Goal: Task Accomplishment & Management: Use online tool/utility

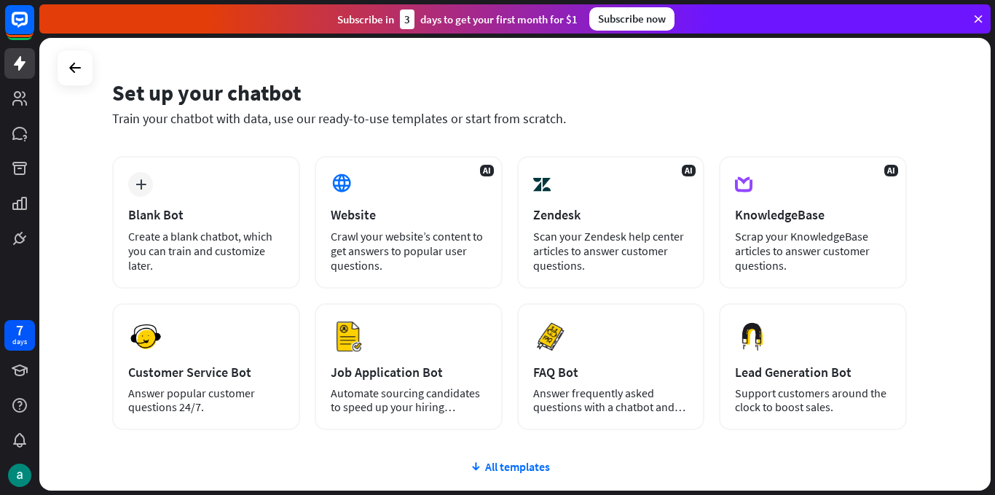
scroll to position [45, 0]
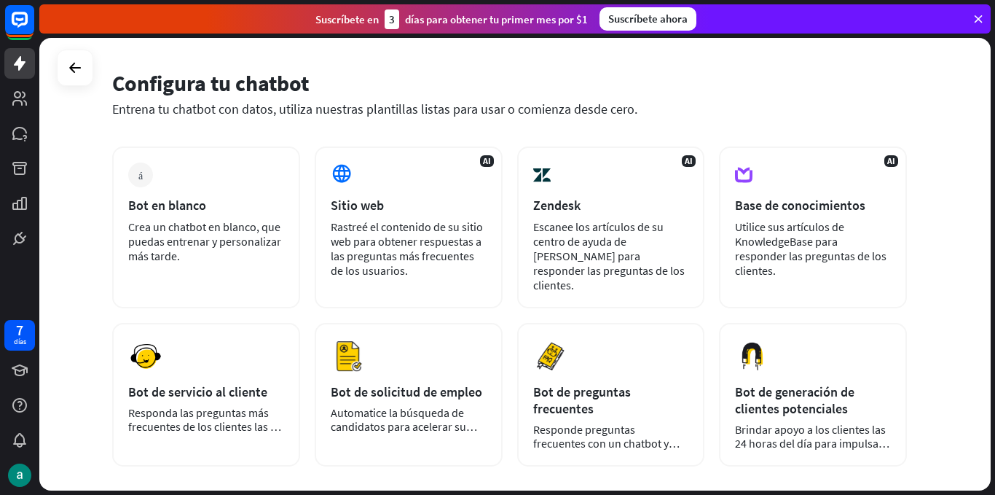
click at [877, 93] on div "Configura tu chatbot" at bounding box center [509, 83] width 795 height 28
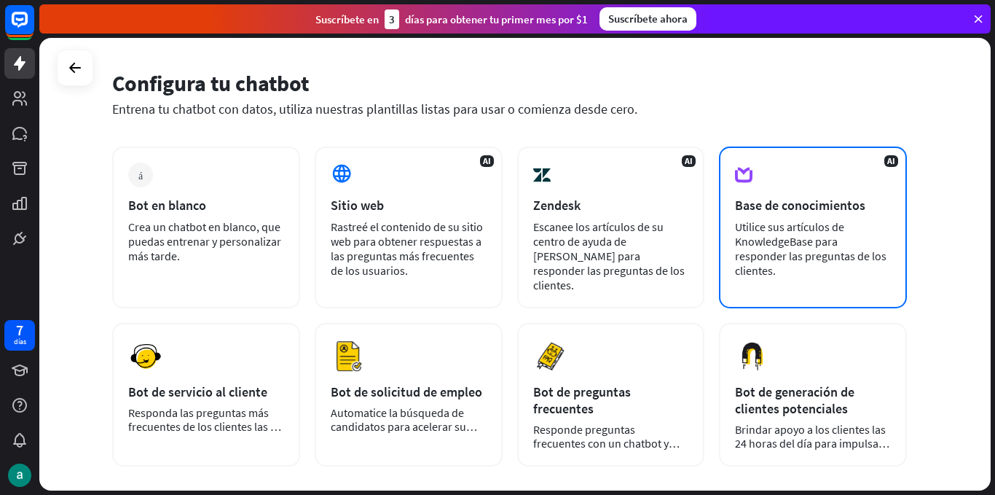
click at [779, 182] on div "AI Base de conocimientos Utilice sus artículos de KnowledgeBase para responder …" at bounding box center [813, 227] width 188 height 162
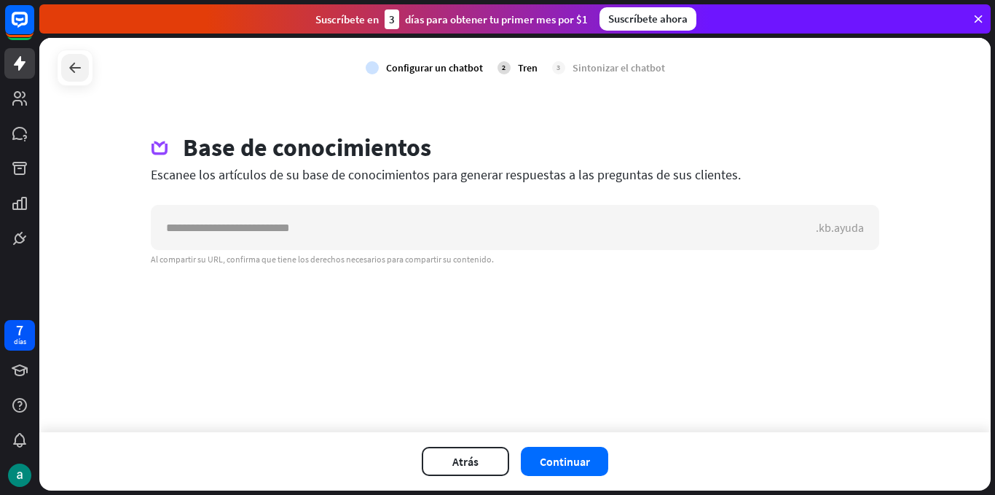
click at [79, 66] on icon at bounding box center [74, 67] width 17 height 17
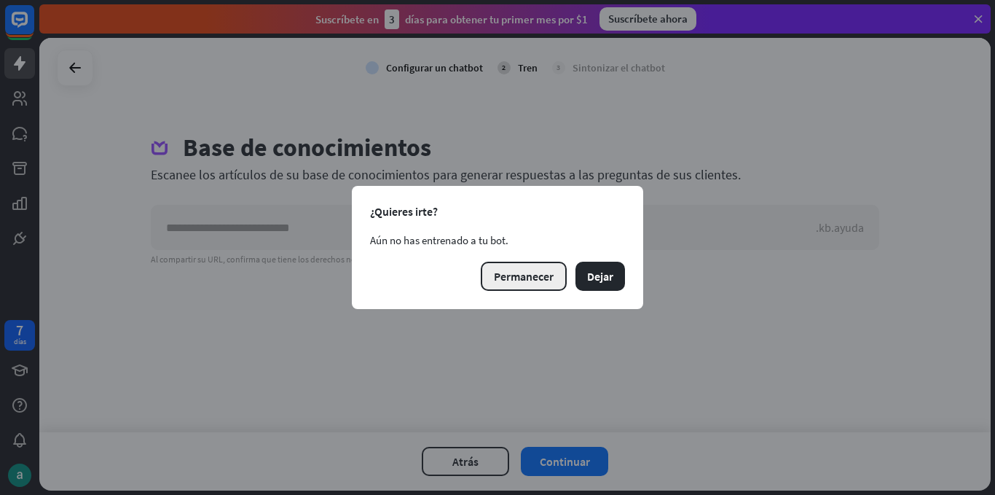
click at [527, 272] on font "Permanecer" at bounding box center [524, 276] width 60 height 15
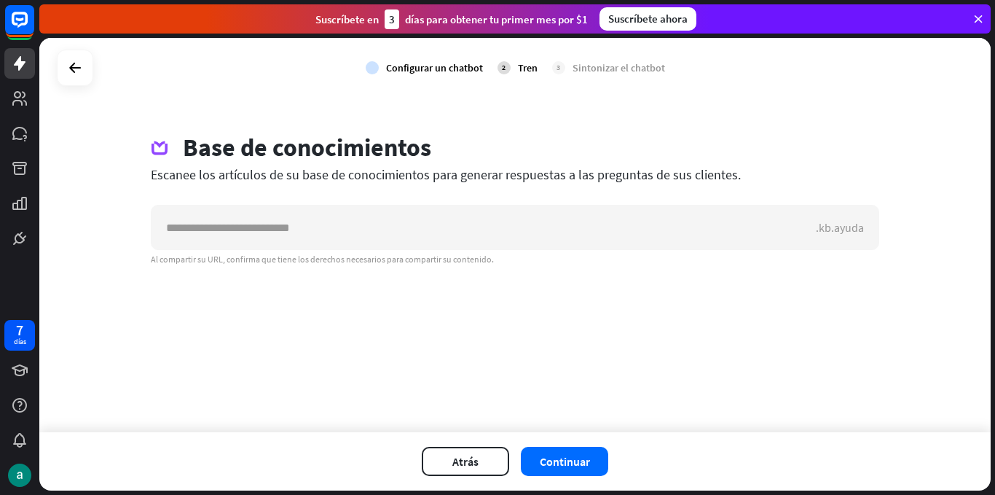
drag, startPoint x: 308, startPoint y: 20, endPoint x: 589, endPoint y: 25, distance: 280.5
click at [589, 25] on div "Suscríbete en 3 días para obtener tu primer mes por $1 Suscríbete ahora" at bounding box center [514, 18] width 951 height 29
copy div "Suscríbete en 3 días para obtener tu primer mes por $1"
click at [69, 63] on icon at bounding box center [74, 67] width 17 height 17
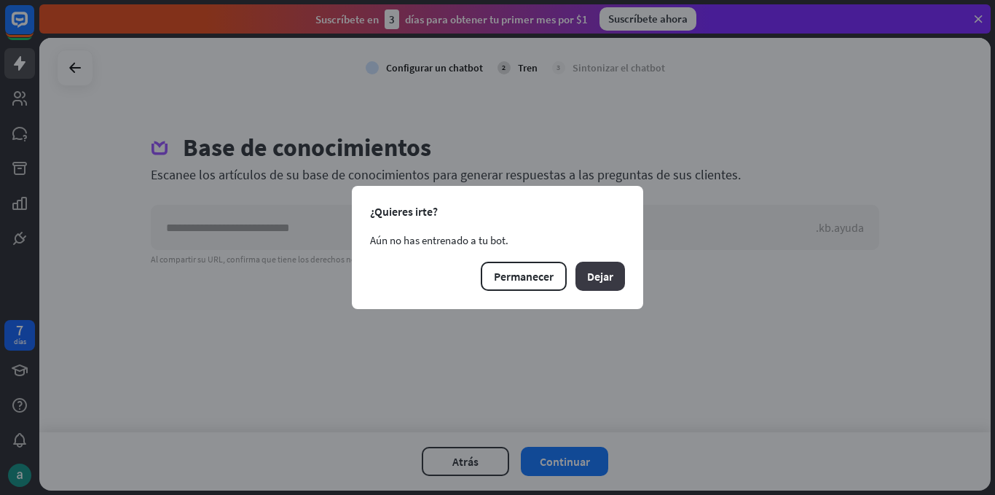
click at [584, 280] on button "Dejar" at bounding box center [600, 275] width 50 height 29
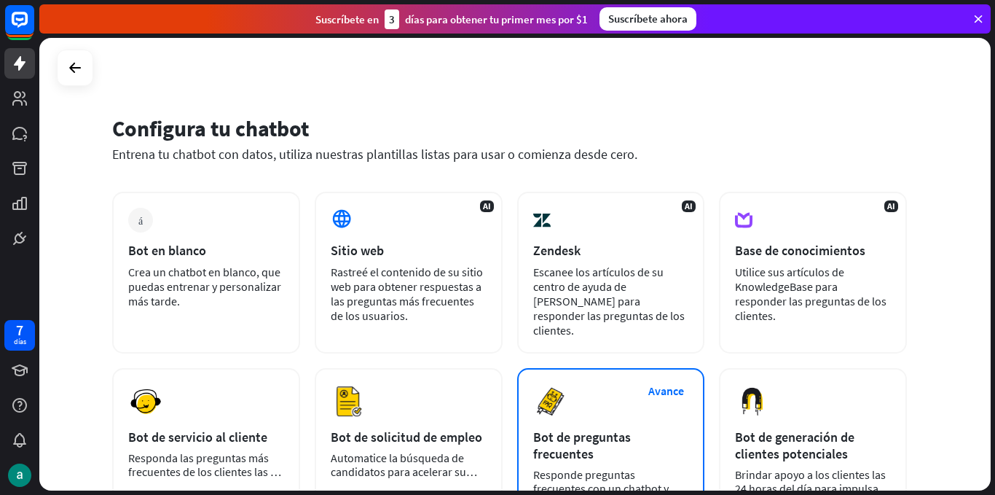
scroll to position [181, 0]
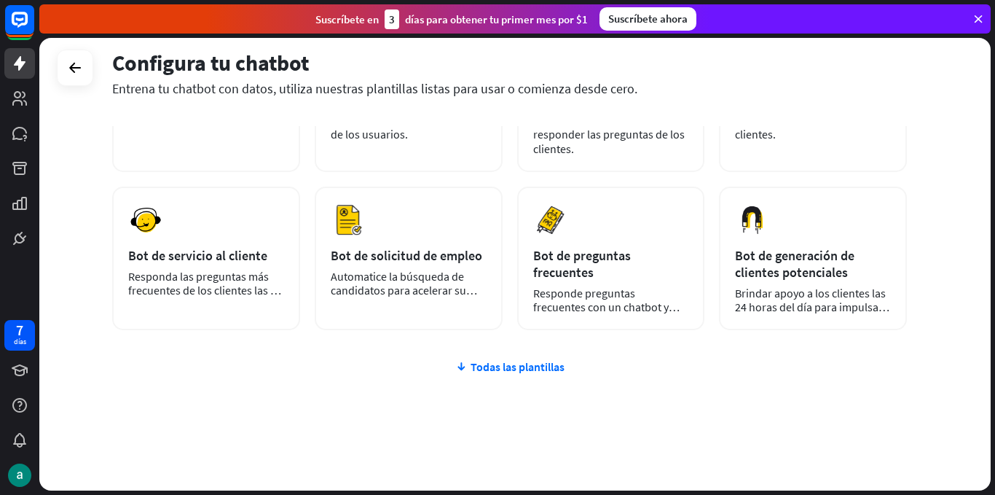
drag, startPoint x: 109, startPoint y: 84, endPoint x: 815, endPoint y: 321, distance: 744.4
click at [815, 321] on div "Configura tu chatbot Entrena tu chatbot con datos, utiliza nuestras plantillas …" at bounding box center [514, 264] width 951 height 452
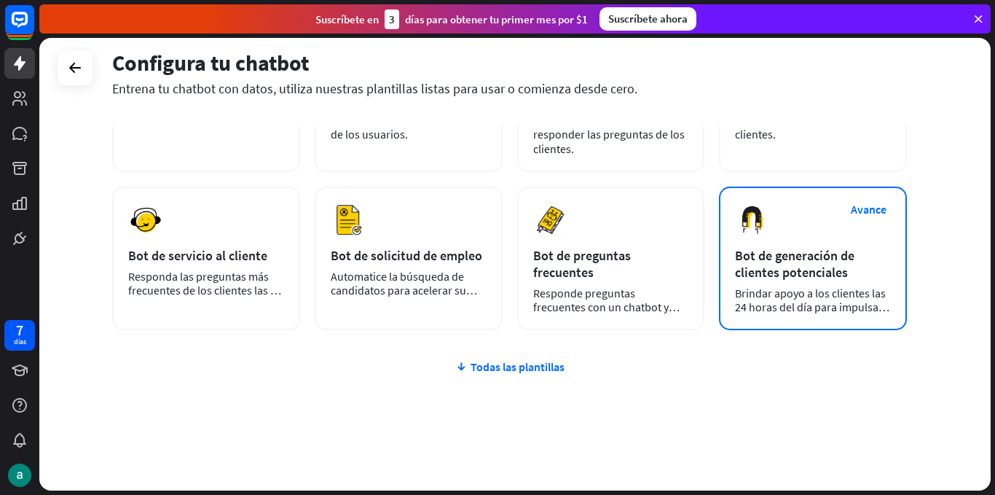
copy div "Loremipsu do sitamet Consect ad elitsed doe tempo, incidid utlabore etdolorema …"
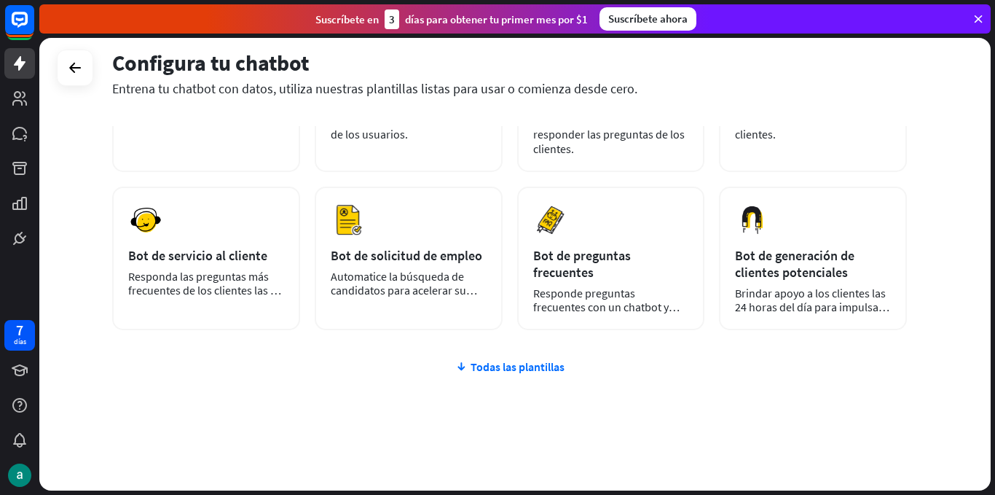
click at [302, 410] on div "más Bot en blanco Crea un chatbot en blanco, que puedas entrenar y personalizar…" at bounding box center [509, 257] width 795 height 495
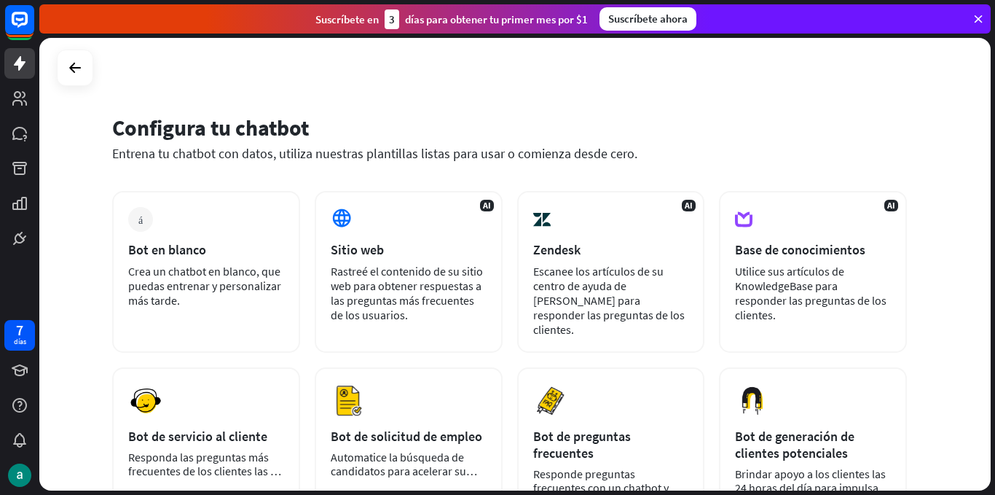
scroll to position [0, 0]
drag, startPoint x: 994, startPoint y: 130, endPoint x: 994, endPoint y: 142, distance: 11.7
click at [994, 142] on div "Configura tu chatbot Entrena tu chatbot con datos, utiliza nuestras plantillas …" at bounding box center [517, 266] width 956 height 457
drag, startPoint x: 990, startPoint y: 151, endPoint x: 988, endPoint y: 160, distance: 9.0
click at [988, 160] on div "Configura tu chatbot Entrena tu chatbot con datos, utiliza nuestras plantillas …" at bounding box center [517, 266] width 956 height 457
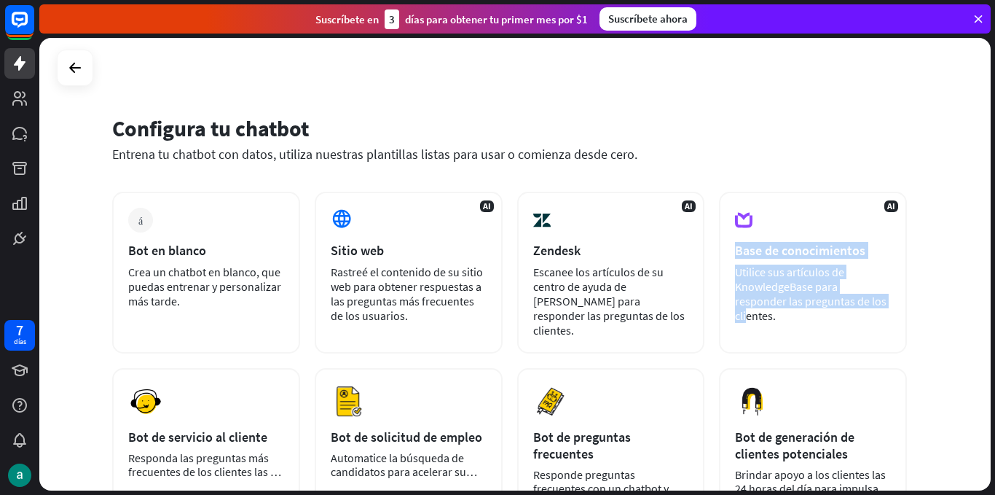
drag, startPoint x: 992, startPoint y: 198, endPoint x: 993, endPoint y: 291, distance: 93.2
click at [993, 291] on div "Configura tu chatbot Entrena tu chatbot con datos, utiliza nuestras plantillas …" at bounding box center [517, 266] width 956 height 457
click at [976, 292] on div "Configura tu chatbot Entrena tu chatbot con datos, utiliza nuestras plantillas …" at bounding box center [514, 264] width 951 height 452
click at [952, 285] on div "Configura tu chatbot Entrena tu chatbot con datos, utiliza nuestras plantillas …" at bounding box center [514, 264] width 951 height 452
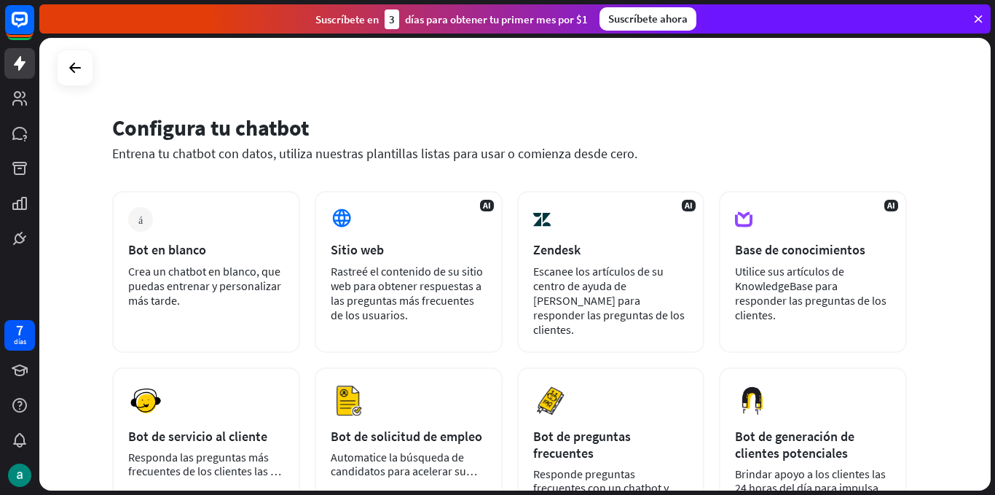
drag, startPoint x: 978, startPoint y: 283, endPoint x: 982, endPoint y: 304, distance: 21.4
click at [982, 304] on div "Configura tu chatbot Entrena tu chatbot con datos, utiliza nuestras plantillas …" at bounding box center [514, 264] width 951 height 452
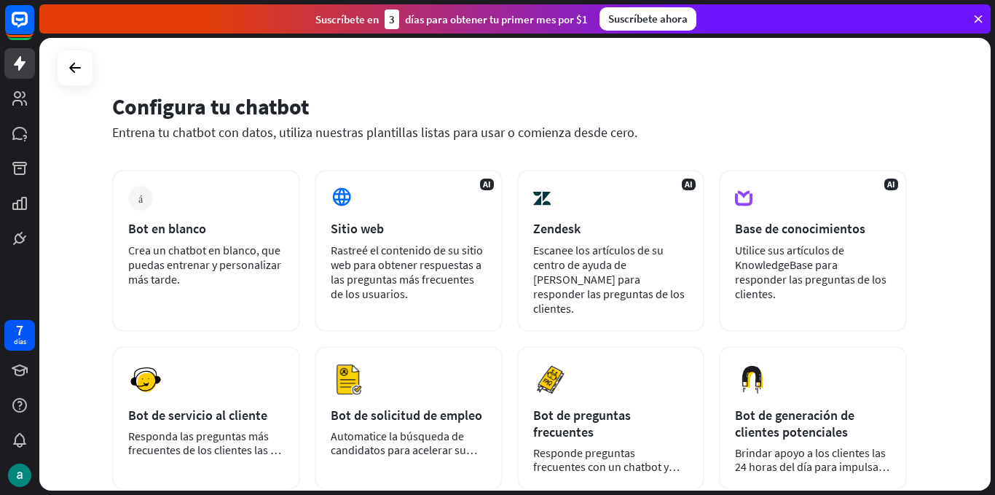
scroll to position [0, 0]
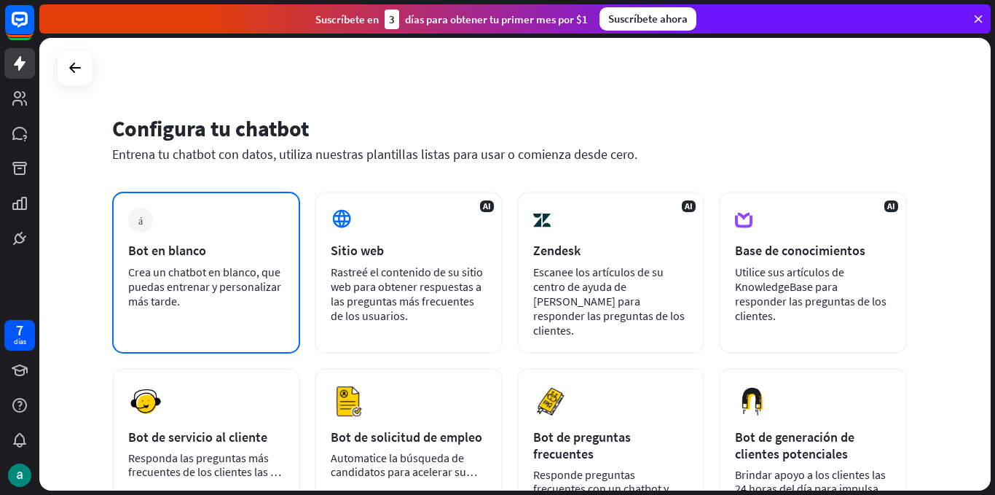
click at [162, 275] on font "Crea un chatbot en blanco, que puedas entrenar y personalizar más tarde." at bounding box center [204, 286] width 153 height 44
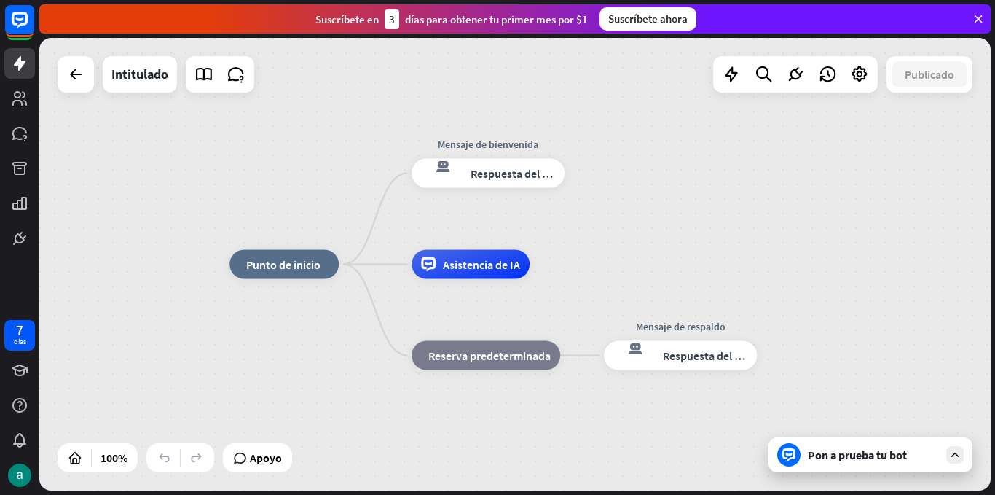
click at [951, 452] on icon at bounding box center [954, 454] width 13 height 13
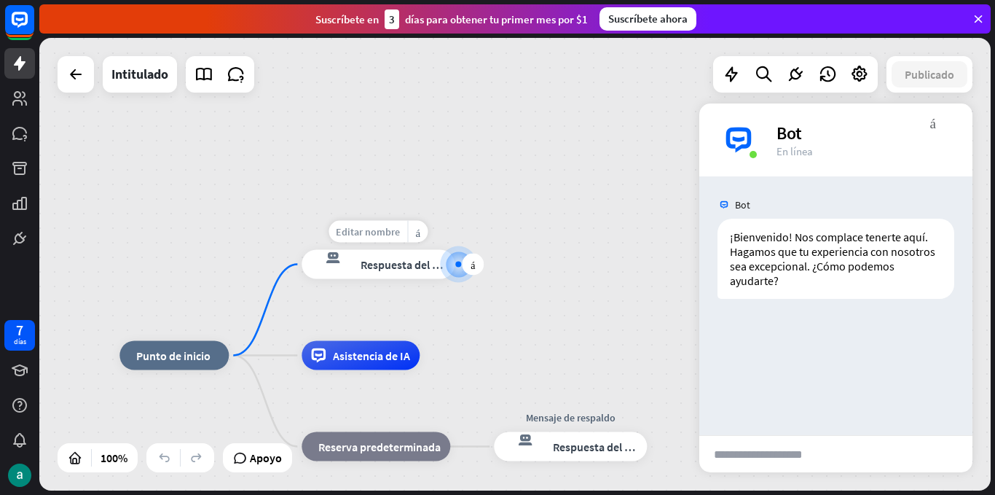
click at [374, 234] on font "Editar nombre" at bounding box center [368, 231] width 64 height 13
click at [374, 234] on input "**********" at bounding box center [378, 232] width 102 height 20
click at [162, 327] on font "Editar nombre" at bounding box center [164, 322] width 64 height 13
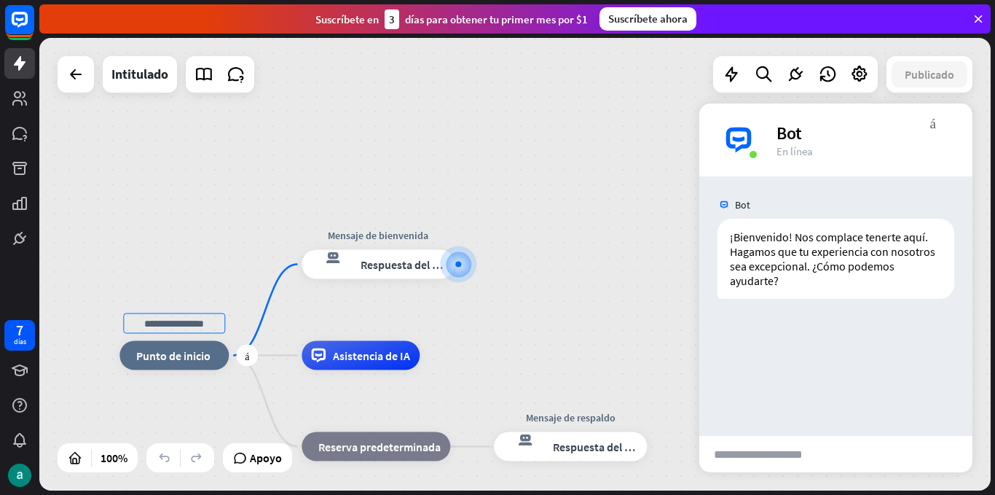
click at [162, 327] on input "text" at bounding box center [174, 323] width 102 height 20
click at [157, 328] on font "Editar nombre" at bounding box center [164, 322] width 64 height 13
type input "**********"
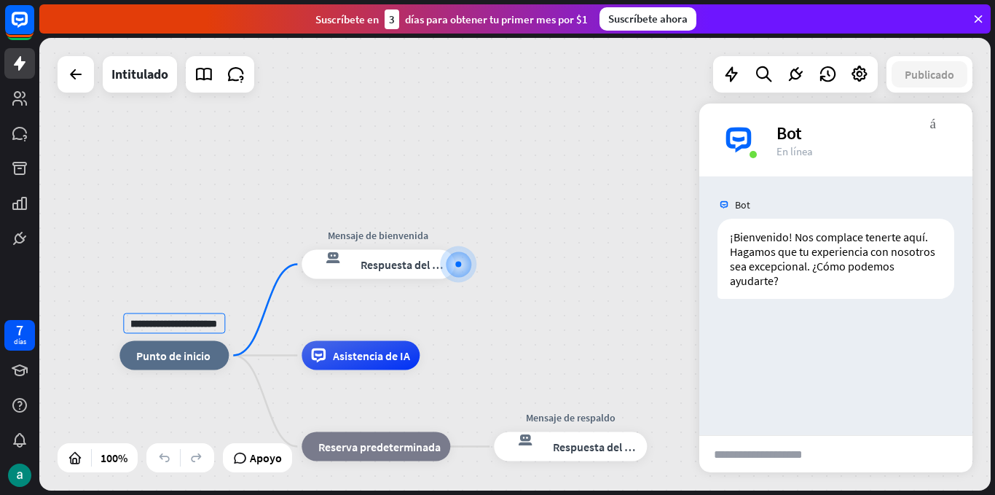
click at [188, 288] on div "**********" at bounding box center [514, 264] width 951 height 452
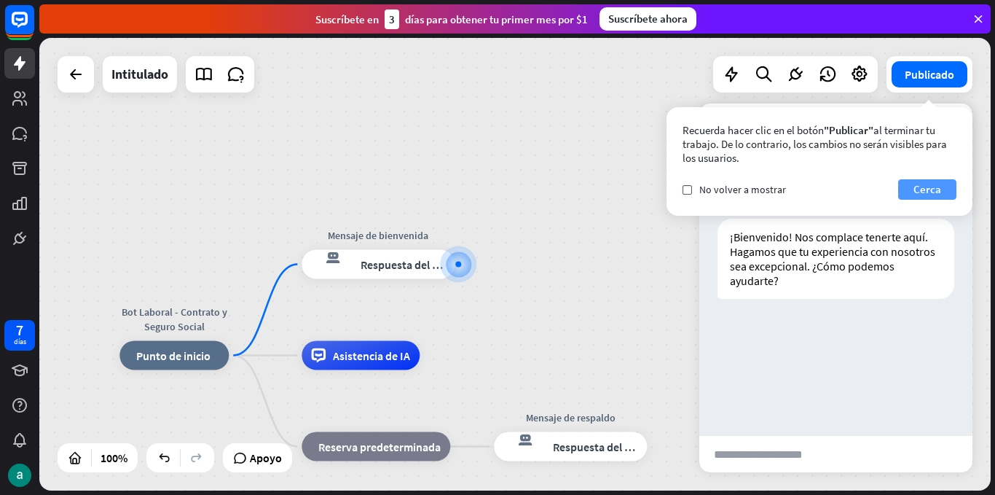
click at [932, 185] on font "Cerca" at bounding box center [927, 189] width 28 height 14
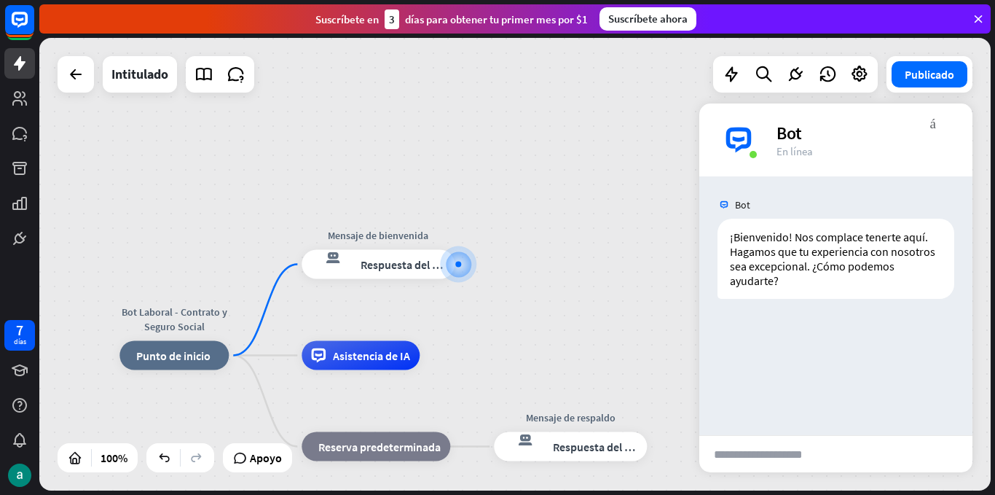
click at [794, 135] on font "Bot" at bounding box center [788, 133] width 25 height 23
click at [456, 264] on div at bounding box center [458, 264] width 6 height 6
click at [478, 267] on div "más" at bounding box center [473, 264] width 22 height 22
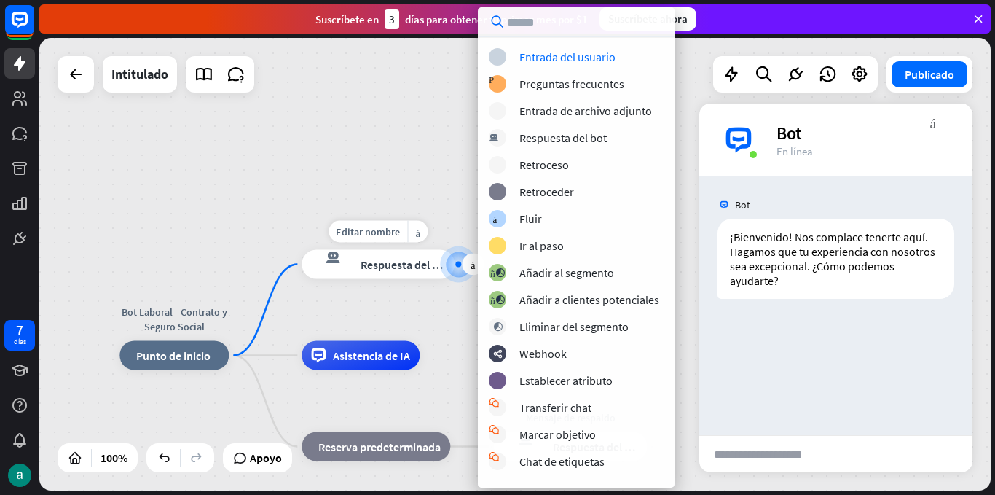
click at [403, 274] on div "respuesta del bot de bloqueo Respuesta del bot" at bounding box center [378, 264] width 153 height 29
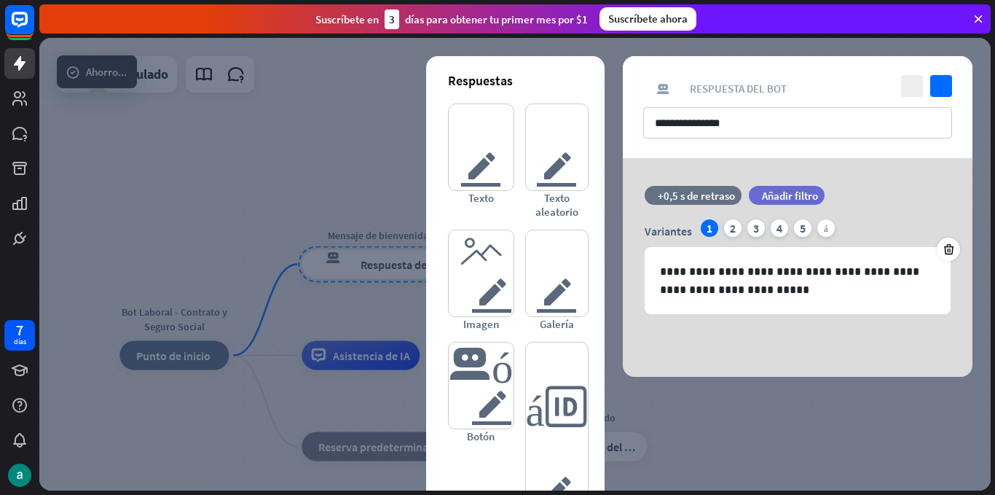
click at [288, 229] on div at bounding box center [514, 264] width 951 height 452
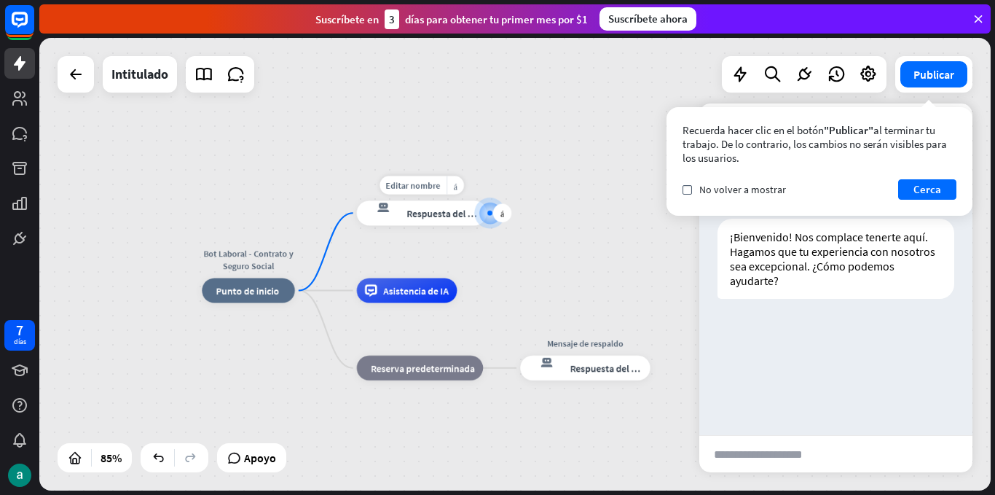
drag, startPoint x: 522, startPoint y: 294, endPoint x: 493, endPoint y: 201, distance: 96.8
click at [490, 213] on div at bounding box center [490, 213] width 0 height 0
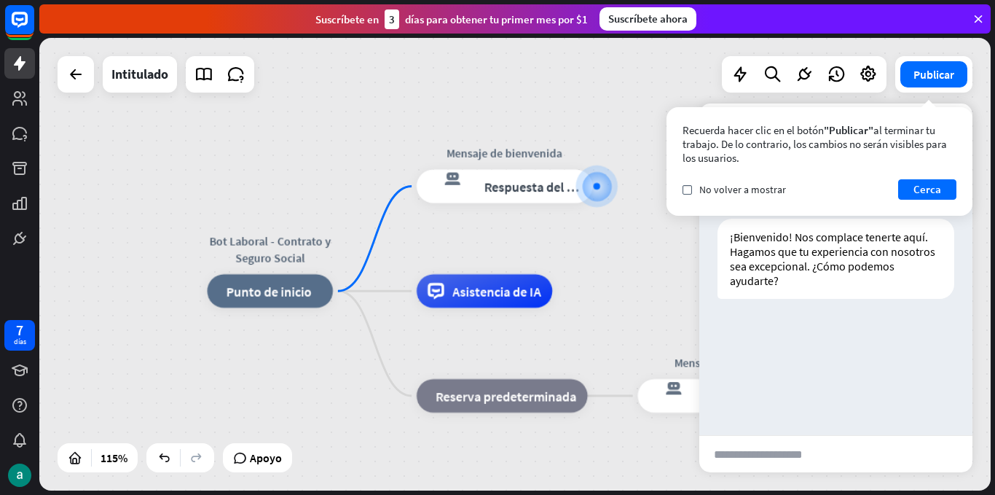
drag, startPoint x: 546, startPoint y: 291, endPoint x: 661, endPoint y: 276, distance: 116.7
click at [663, 277] on div "Bot Laboral - Contrato y Seguro Social inicio_2 Punto de inicio Mensaje de bien…" at bounding box center [514, 264] width 951 height 452
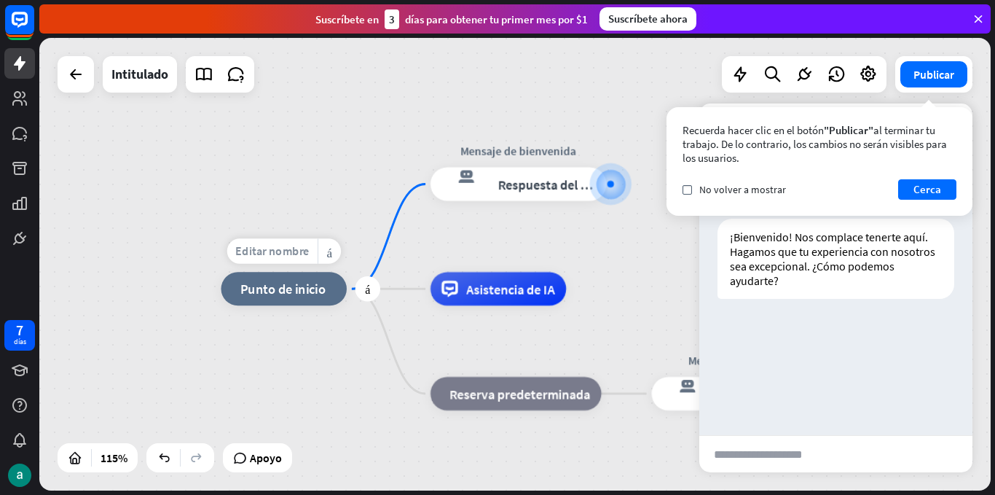
click at [263, 256] on font "Editar nombre" at bounding box center [272, 250] width 74 height 15
click at [263, 256] on input "**********" at bounding box center [283, 251] width 117 height 23
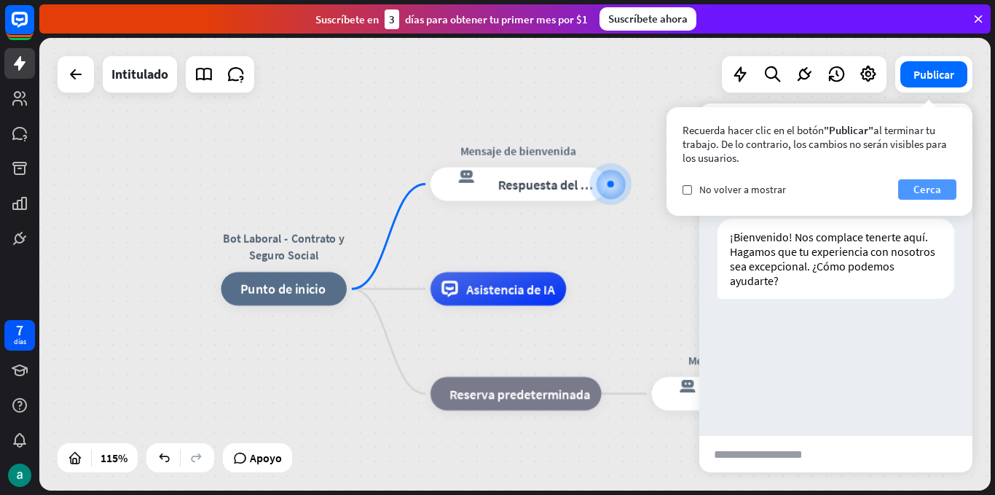
click at [929, 186] on font "Cerca" at bounding box center [927, 189] width 28 height 14
